Goal: Transaction & Acquisition: Purchase product/service

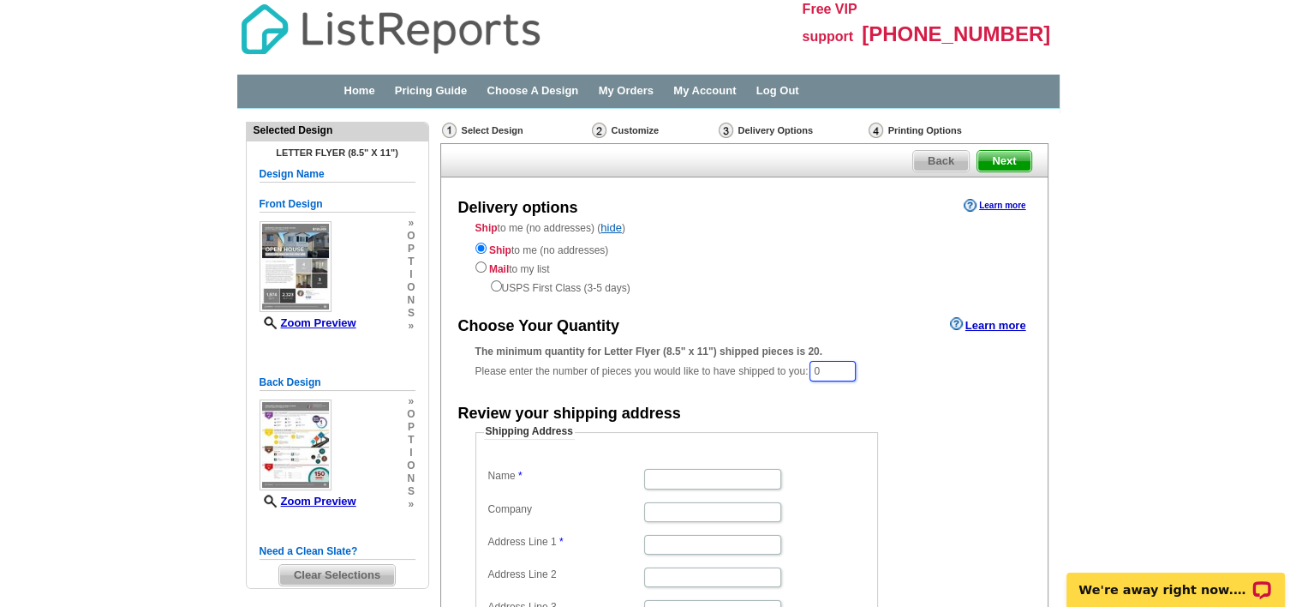
click at [851, 369] on input "0" at bounding box center [833, 371] width 46 height 21
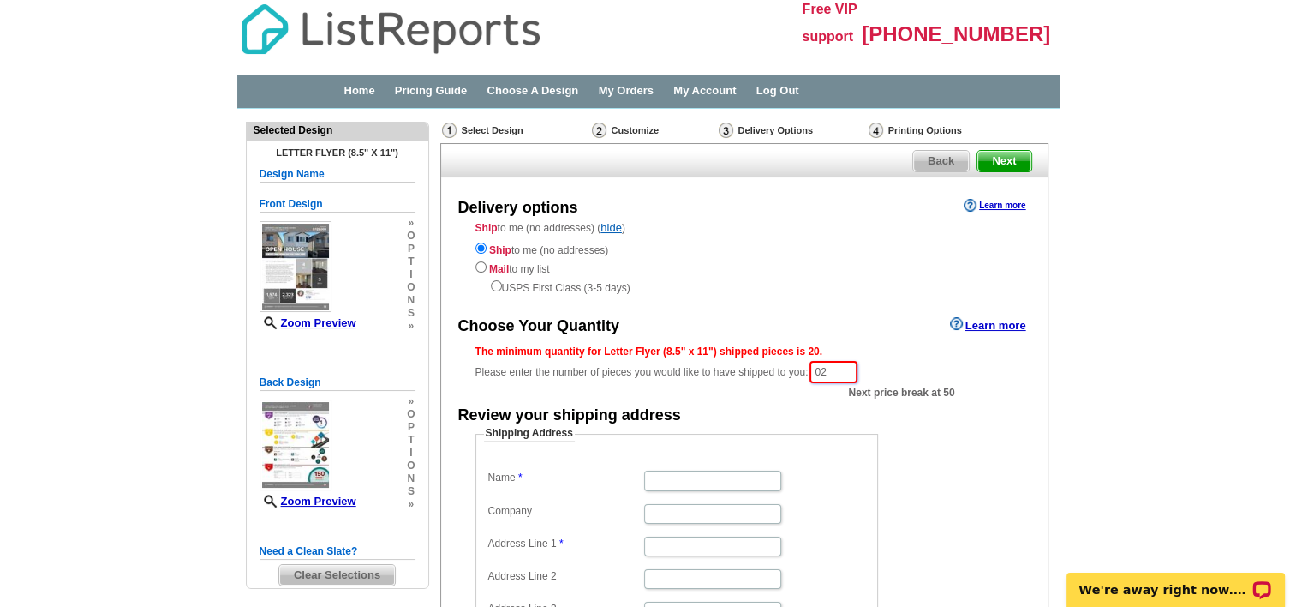
type input "0"
type input "20"
click at [1173, 415] on main "Need Help? call 800-260-5887, chat with support, or have our designers make som…" at bounding box center [648, 504] width 1296 height 791
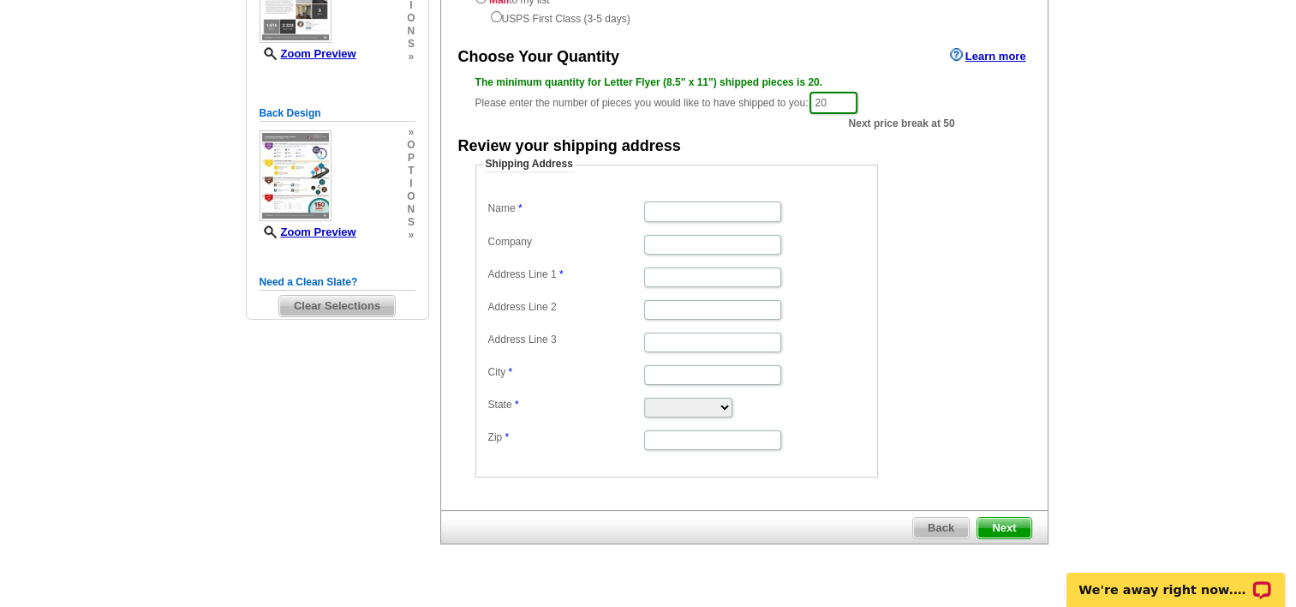
scroll to position [303, 0]
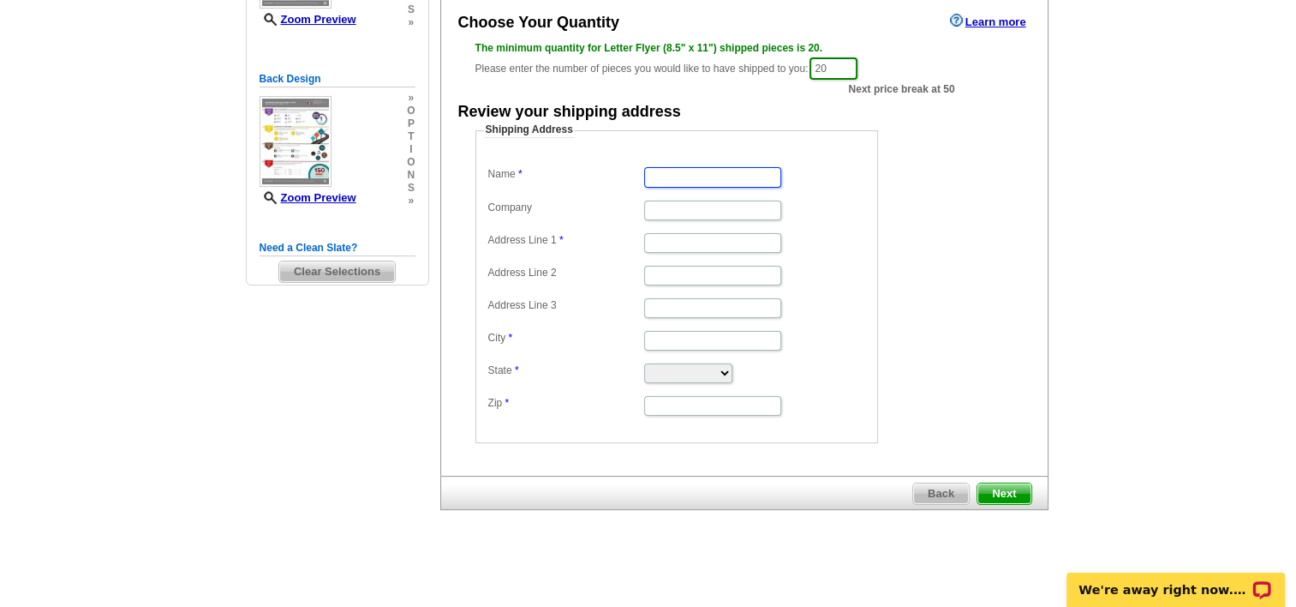
click at [700, 175] on input "Name" at bounding box center [712, 177] width 137 height 20
type input "Chantal Estive"
click at [661, 238] on input "Address Line 1" at bounding box center [712, 243] width 137 height 20
type input "6856 Agnes Ave"
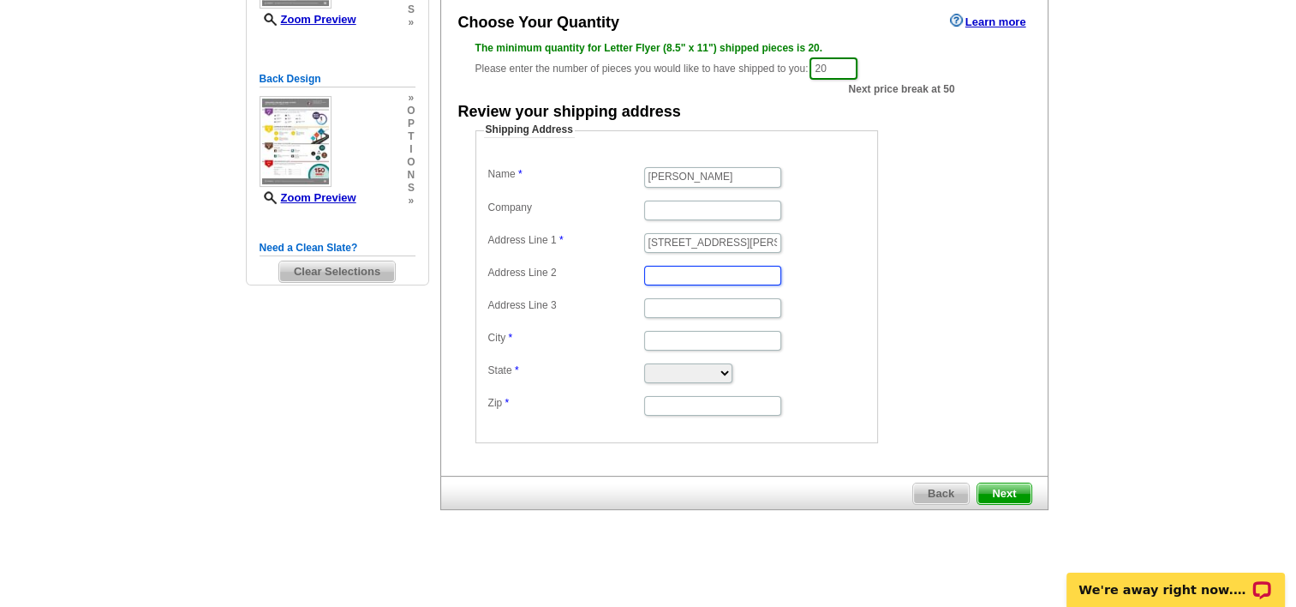
click at [679, 276] on input "Address Line 2" at bounding box center [712, 276] width 137 height 20
type input "apt 3"
click at [663, 340] on input "City" at bounding box center [712, 341] width 137 height 20
type input "North Hollywood"
select select "CA"
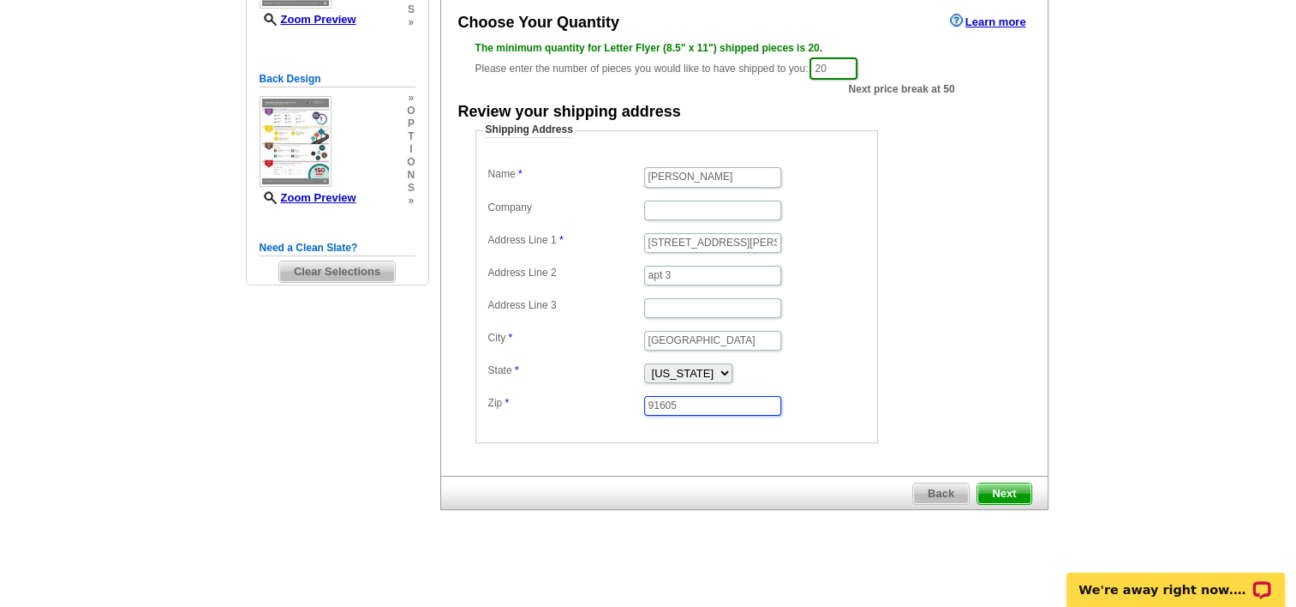
type input "91605"
click at [1007, 490] on span "Next" at bounding box center [1003, 493] width 53 height 21
